Goal: Navigation & Orientation: Find specific page/section

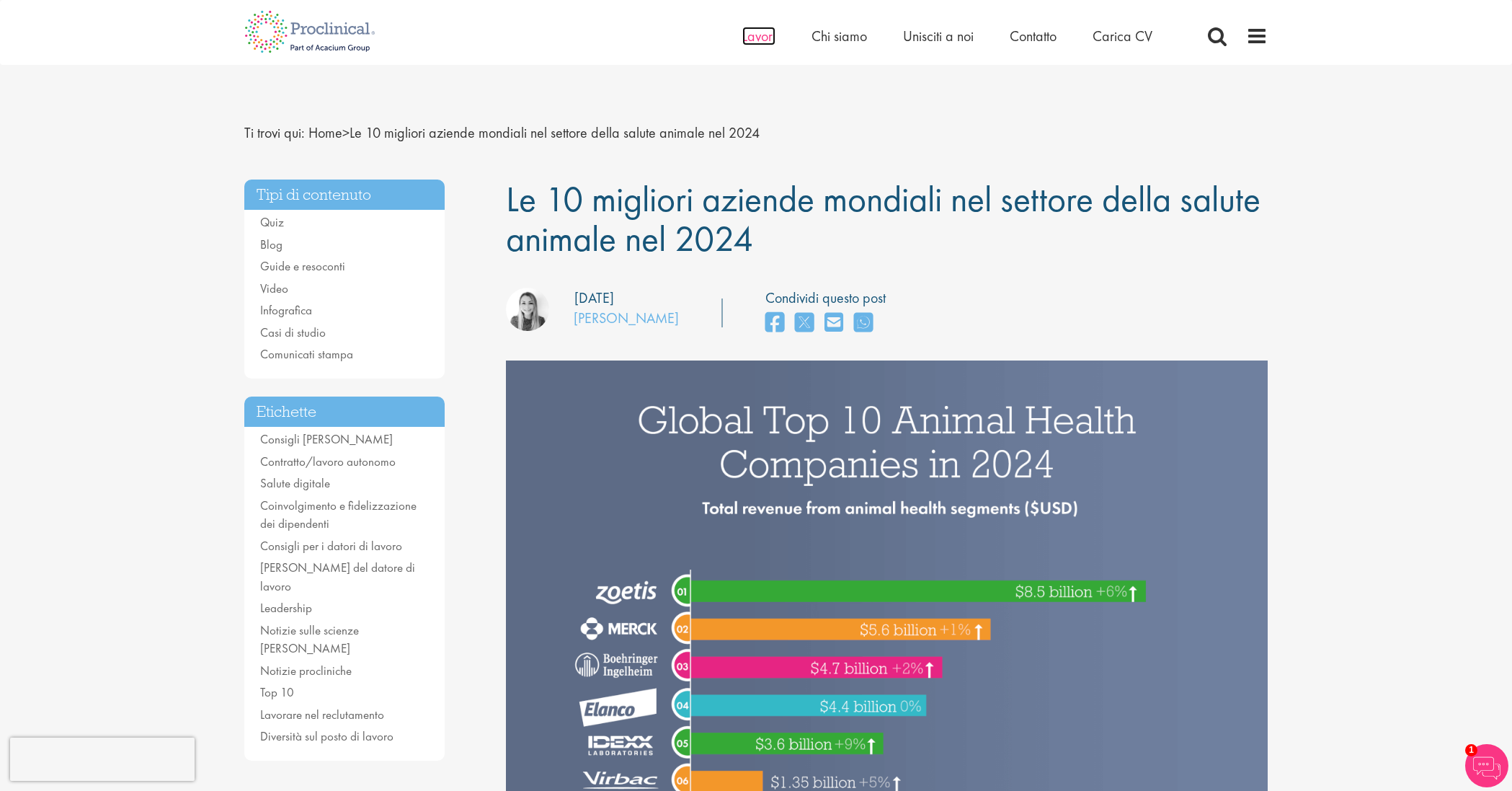
click at [759, 37] on font "Lavori" at bounding box center [758, 36] width 33 height 19
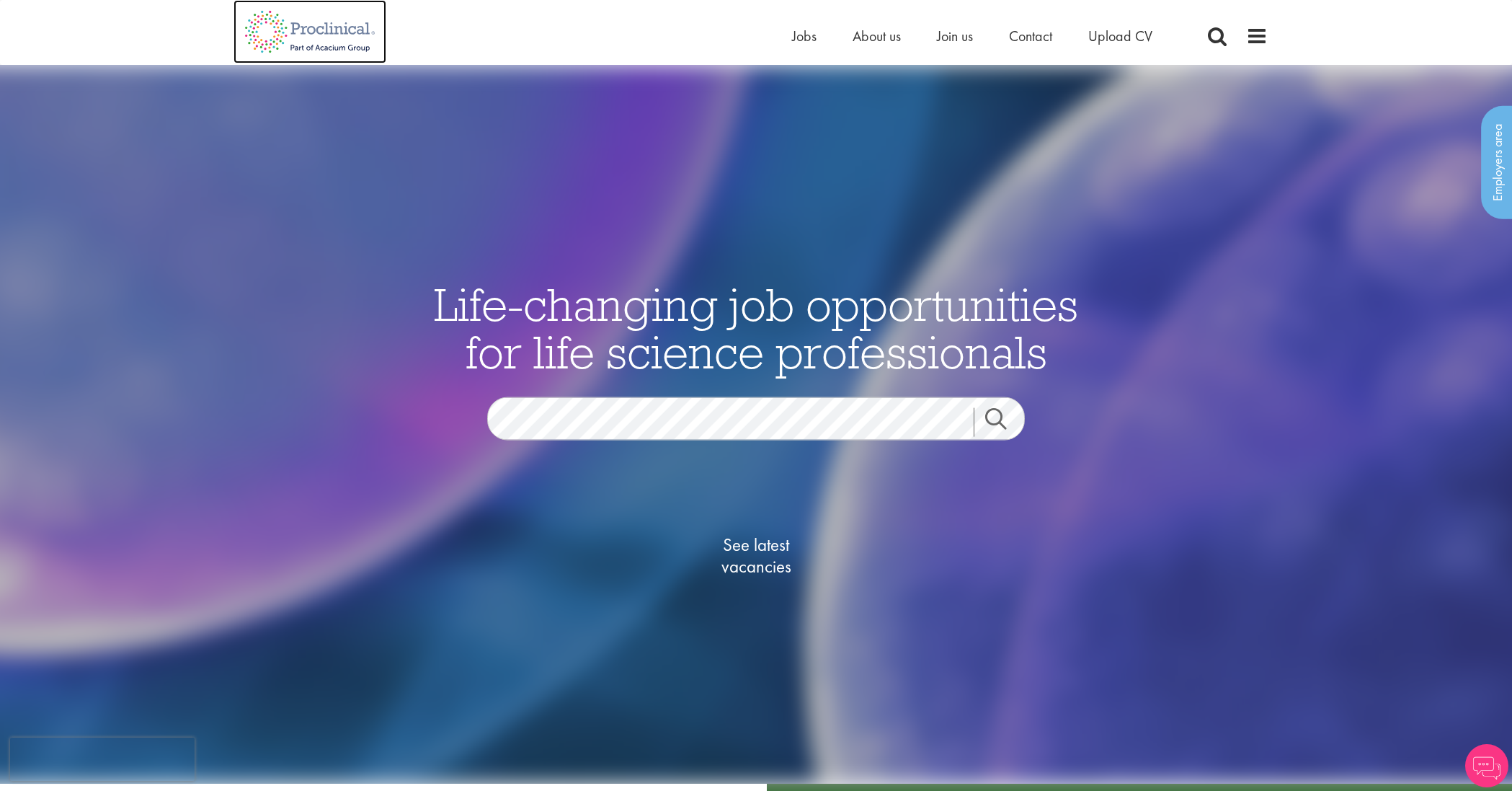
click at [334, 40] on img at bounding box center [310, 32] width 153 height 63
